Goal: Task Accomplishment & Management: Use online tool/utility

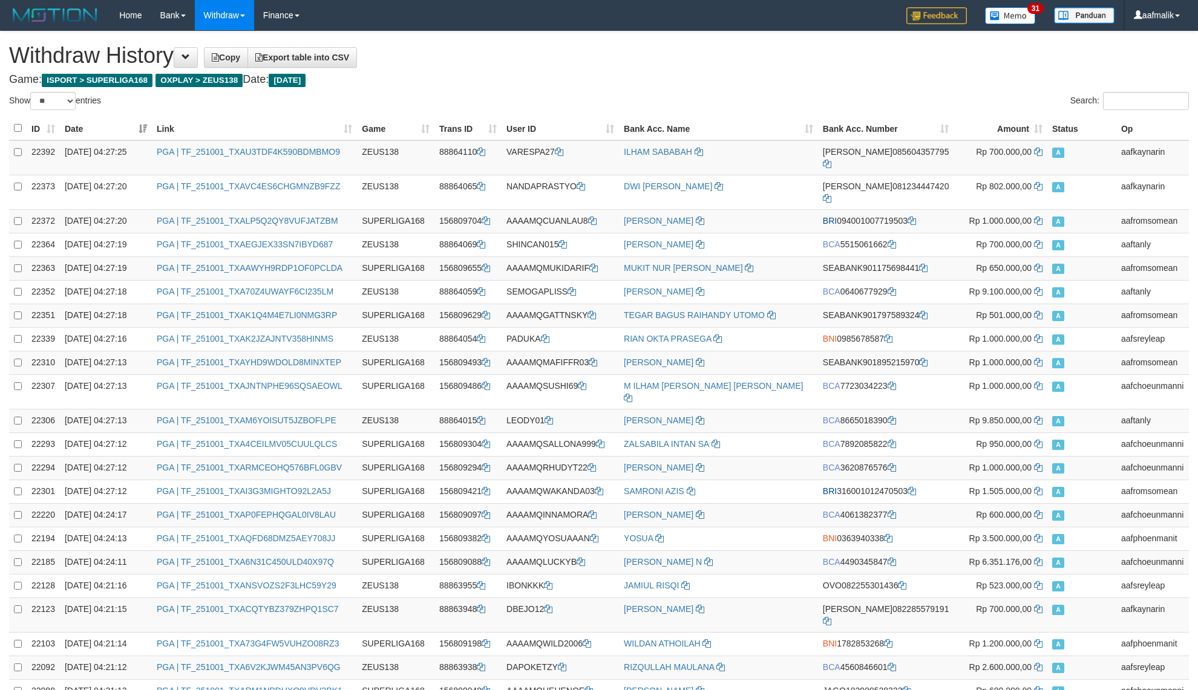
select select "**"
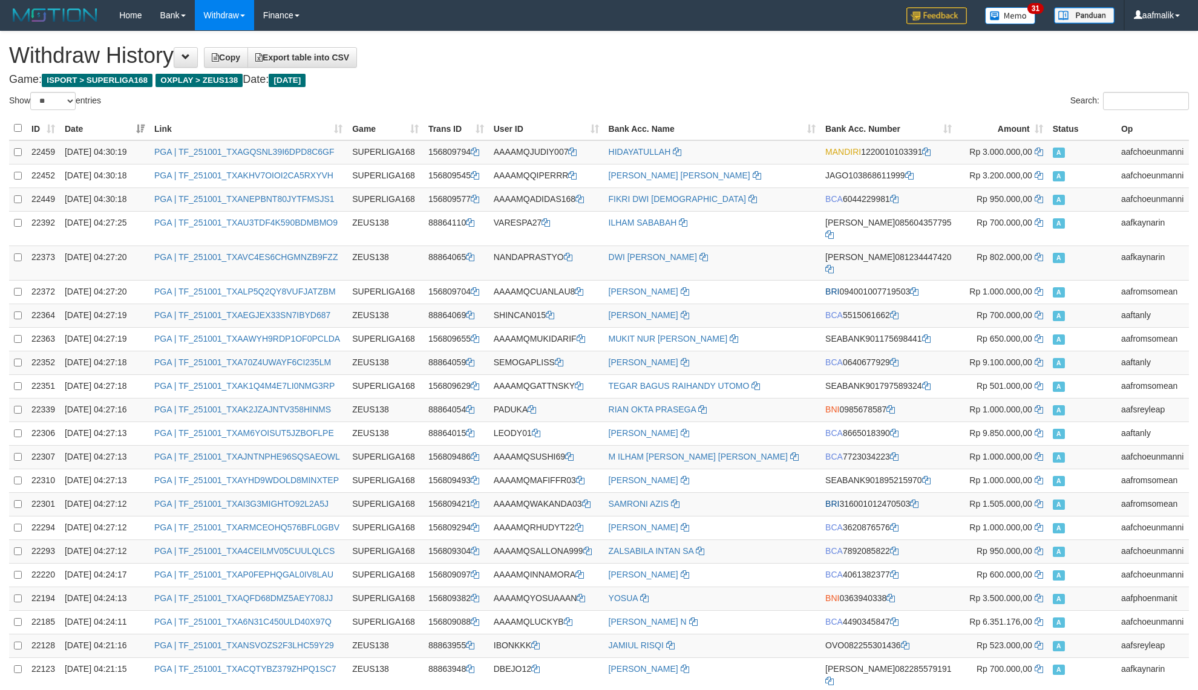
select select "**"
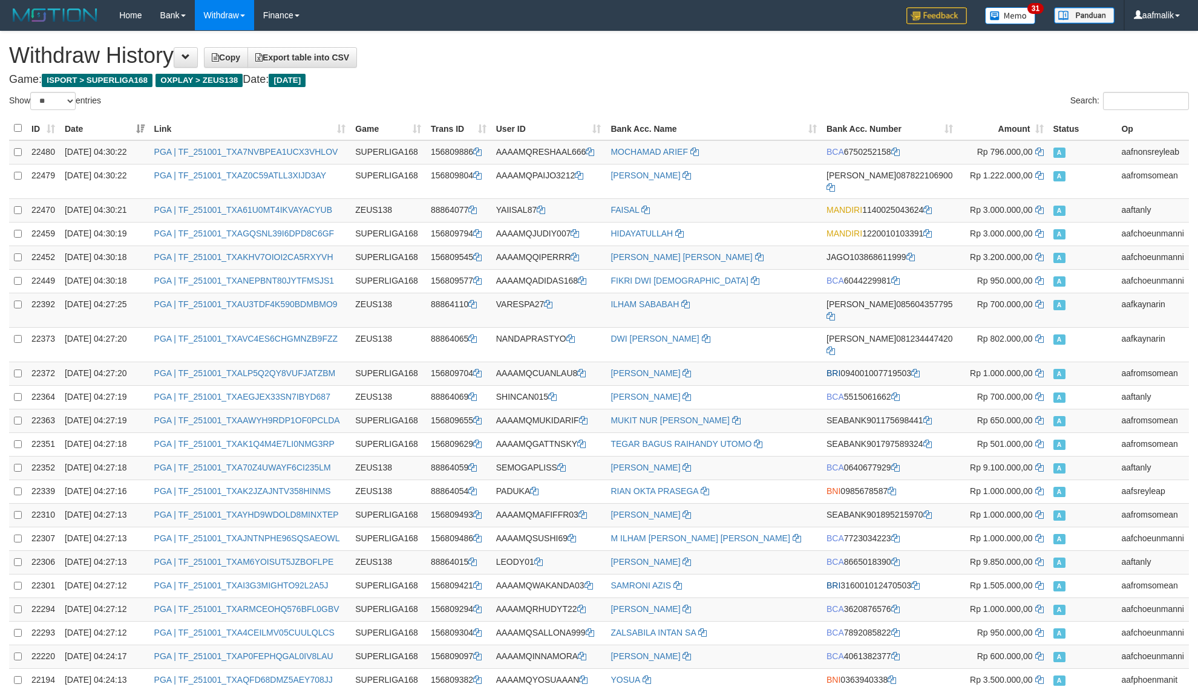
select select "**"
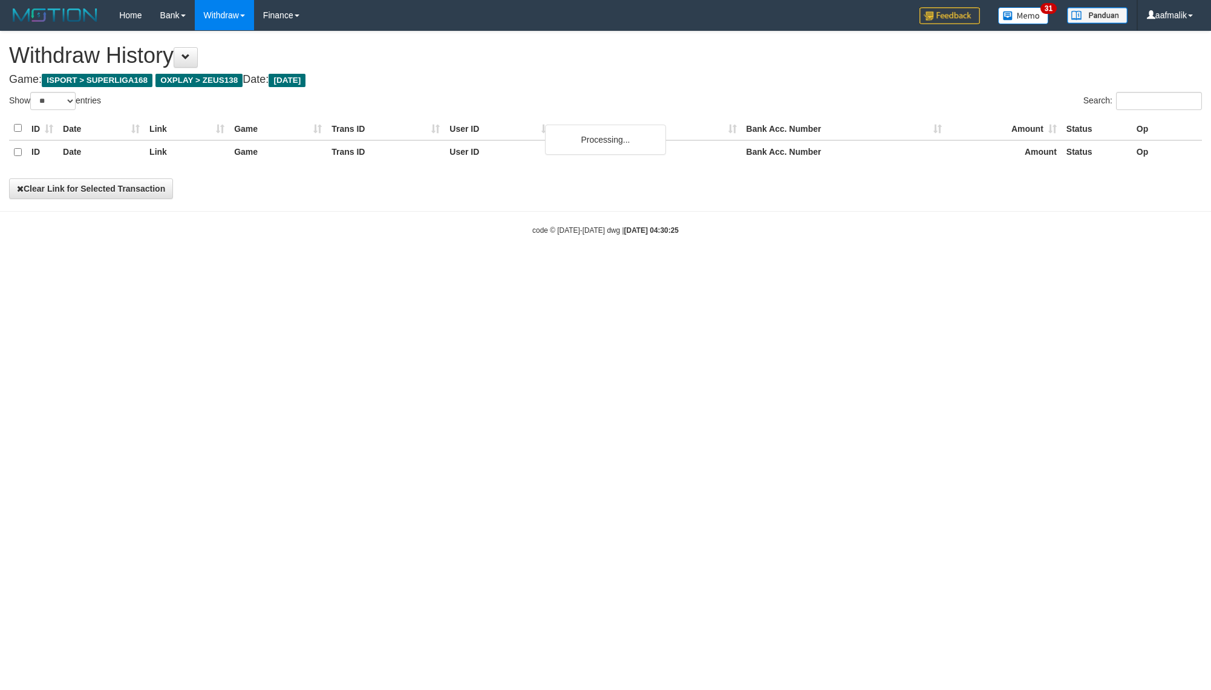
select select "**"
